Goal: Find contact information: Find contact information

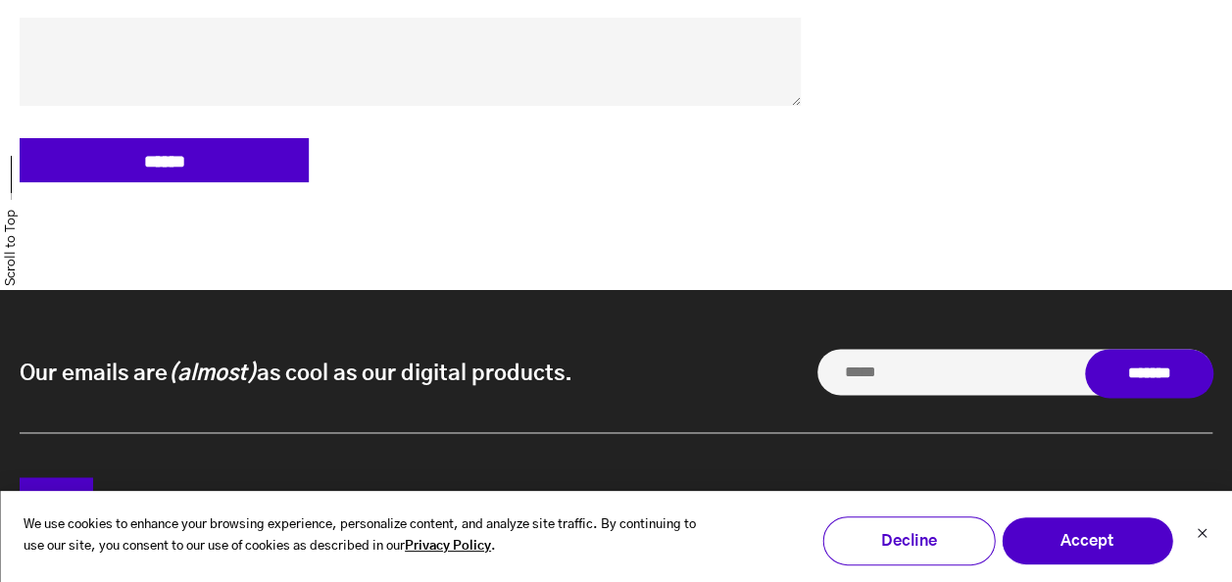
scroll to position [1328, 0]
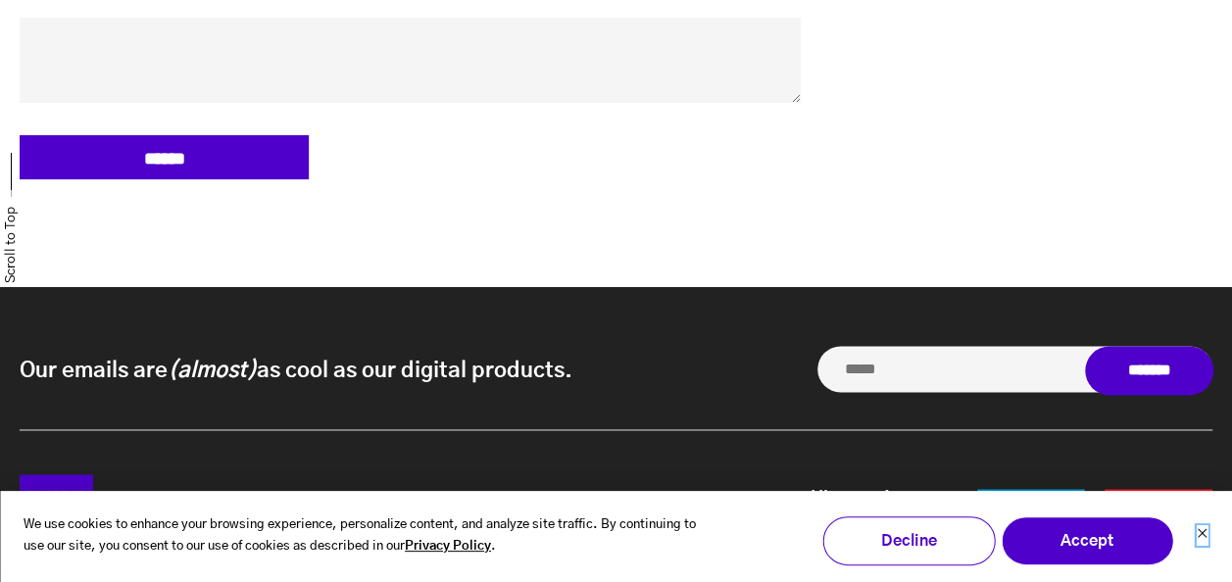
click at [1200, 527] on icon "Dismiss cookie banner" at bounding box center [1201, 533] width 12 height 12
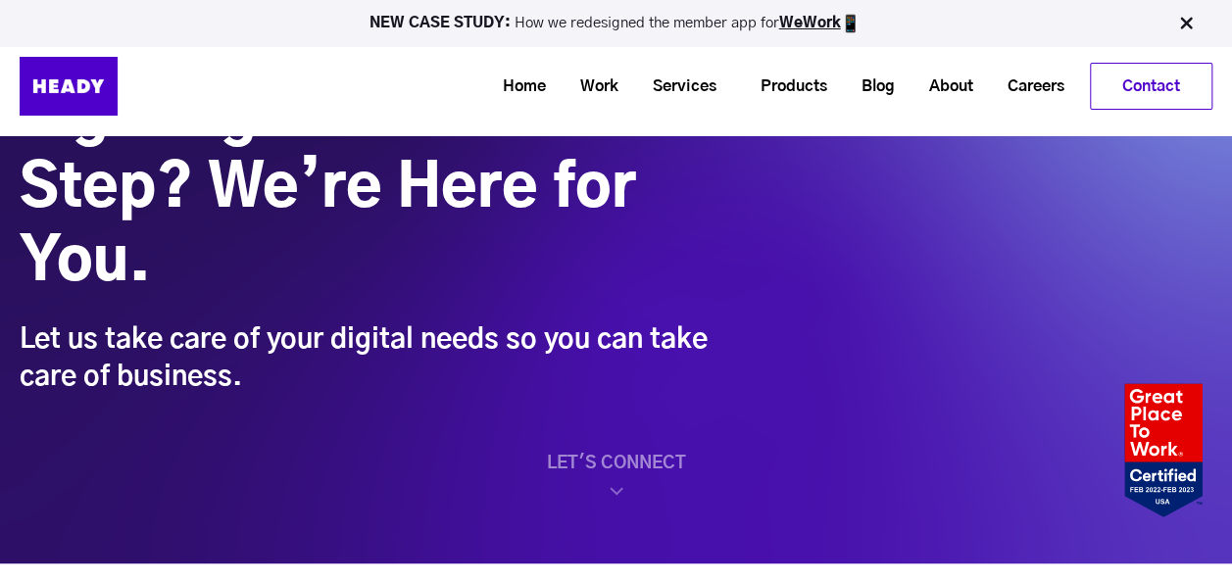
scroll to position [0, 0]
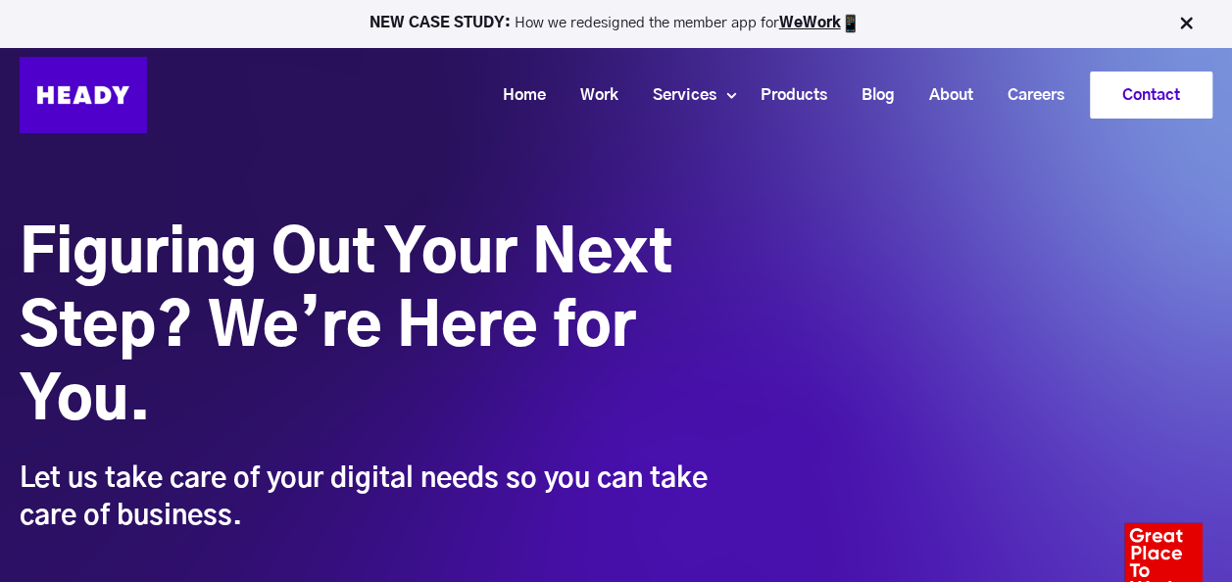
click at [1162, 90] on link "Contact" at bounding box center [1150, 94] width 121 height 45
click at [1121, 100] on link "Contact" at bounding box center [1150, 94] width 121 height 45
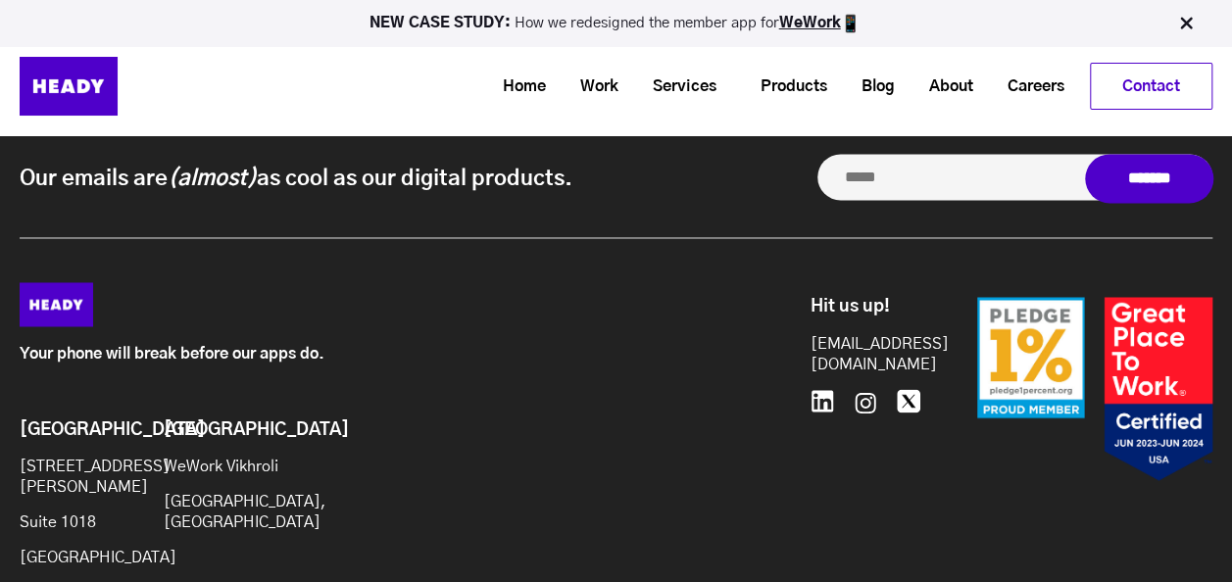
scroll to position [1498, 0]
